Goal: Task Accomplishment & Management: Manage account settings

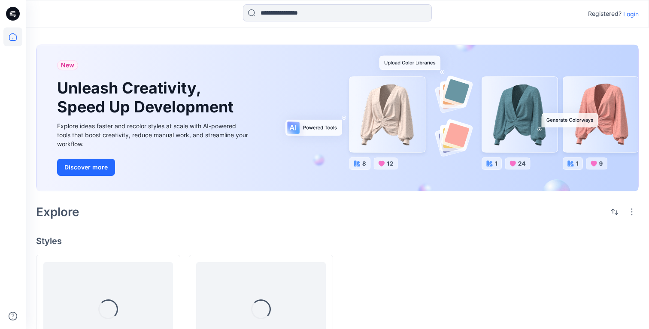
click at [633, 15] on p "Login" at bounding box center [630, 13] width 15 height 9
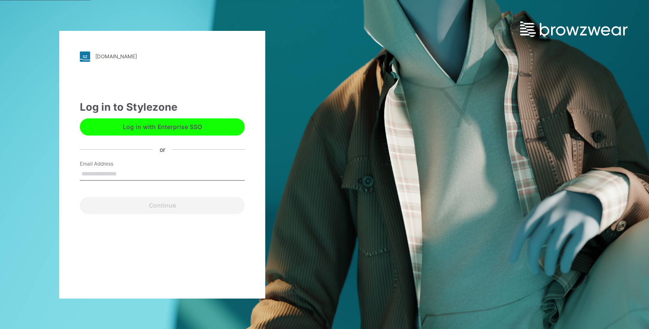
click at [313, 74] on div "ralphlauren.stylezone.com Loading... Log in to Stylezone Log in with Enterprise…" at bounding box center [162, 164] width 325 height 329
click at [300, 70] on div "ralphlauren.stylezone.com Loading... Log in to Stylezone Log in with Enterprise…" at bounding box center [162, 164] width 325 height 329
click at [283, 93] on div "ralphlauren.stylezone.com Loading... Log in to Stylezone Log in with Enterprise…" at bounding box center [162, 164] width 325 height 329
click at [203, 125] on button "Log in with Enterprise SSO" at bounding box center [162, 126] width 165 height 17
